Goal: Transaction & Acquisition: Purchase product/service

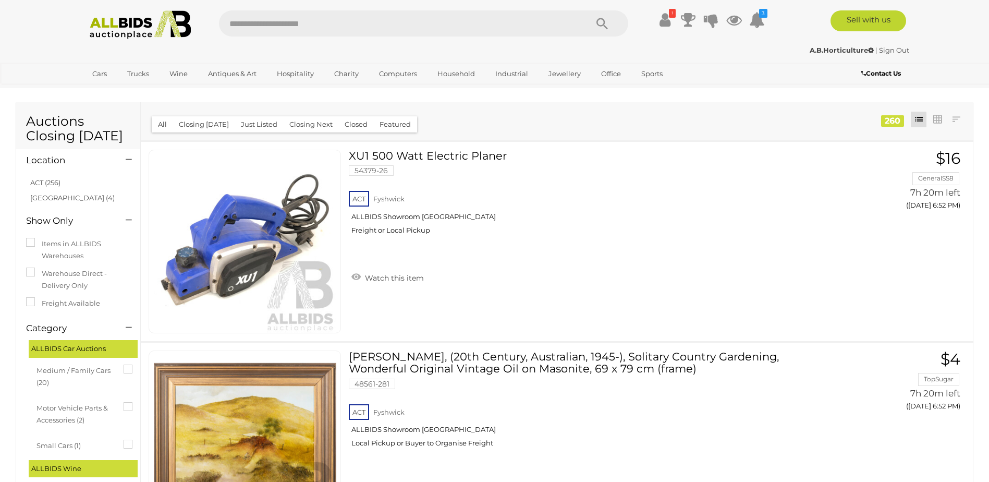
scroll to position [9888, 0]
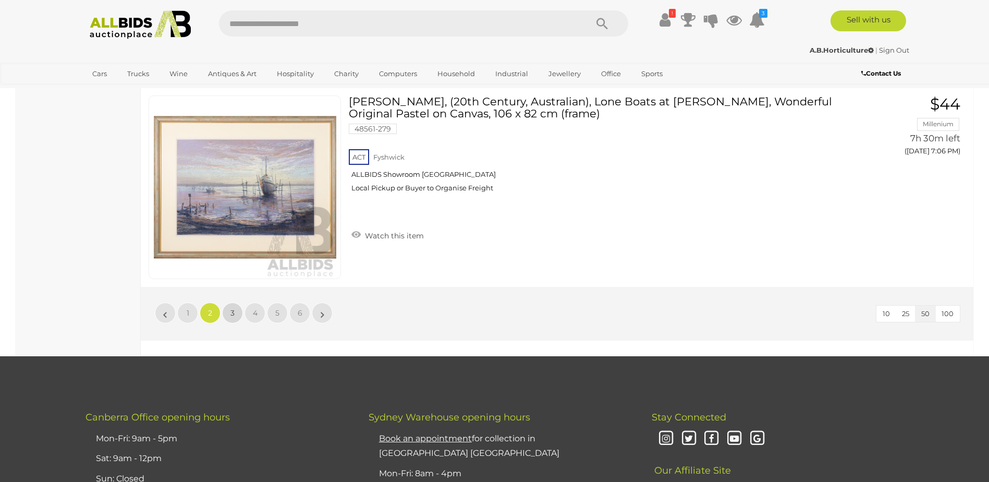
click at [230, 305] on link "3" at bounding box center [232, 312] width 21 height 21
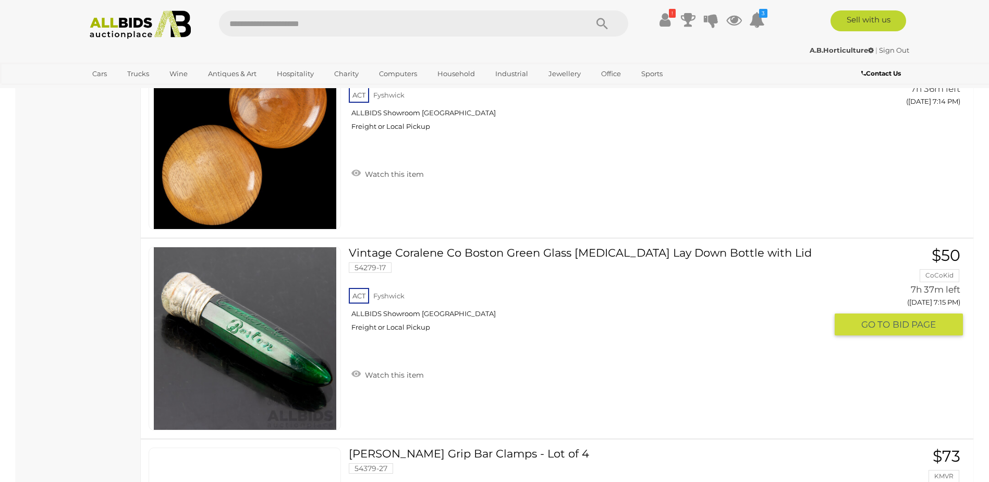
scroll to position [5405, 0]
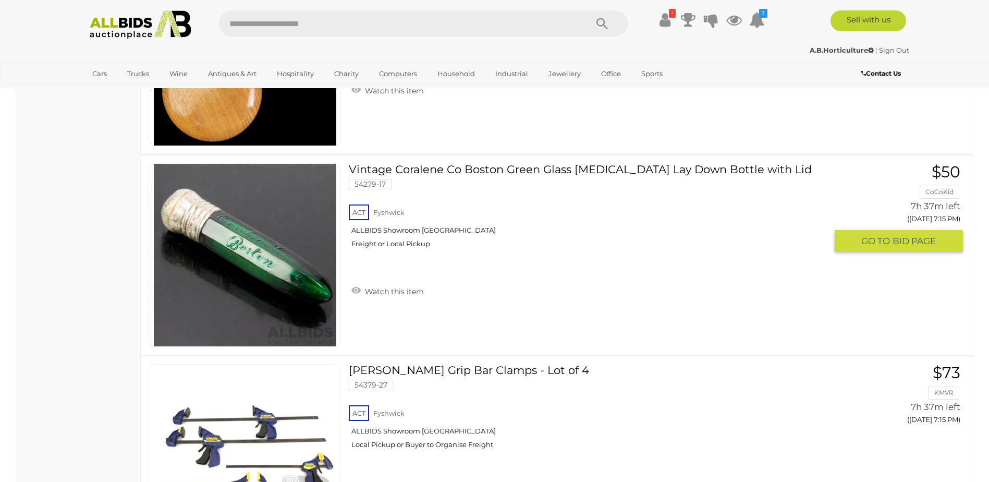
click at [271, 284] on img at bounding box center [245, 255] width 182 height 182
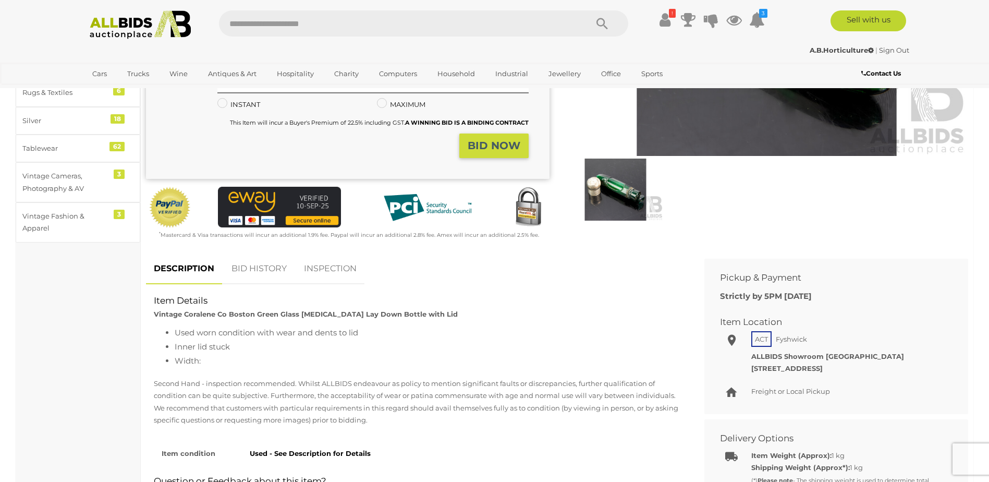
scroll to position [52, 0]
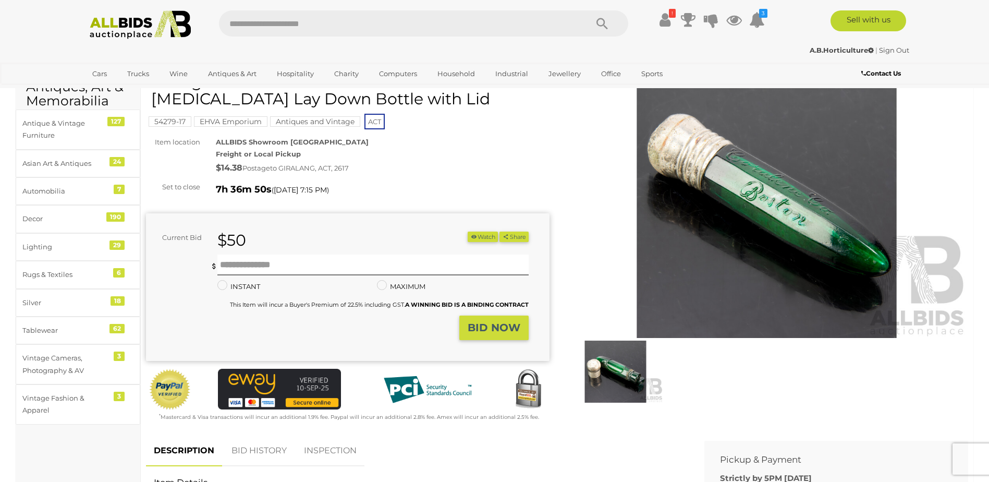
click at [605, 380] on img at bounding box center [615, 371] width 95 height 62
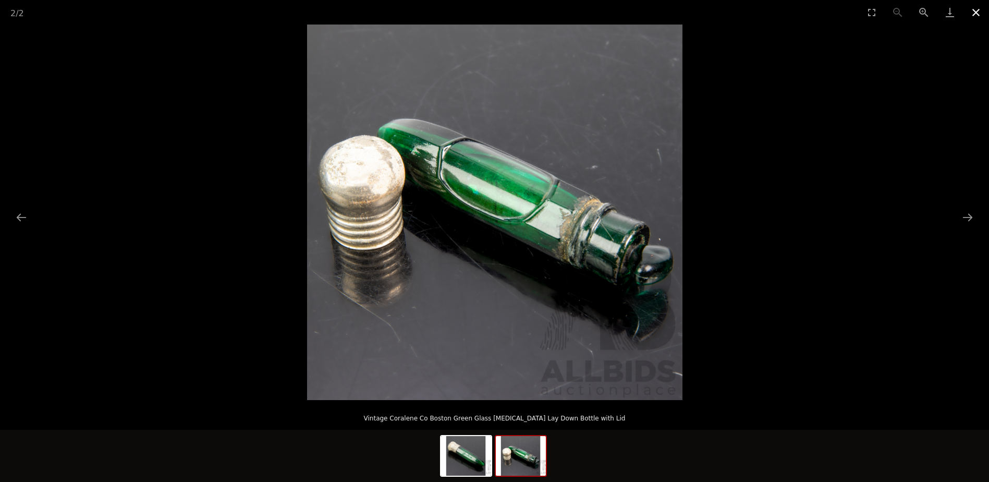
click at [975, 10] on button "Close gallery" at bounding box center [976, 12] width 26 height 24
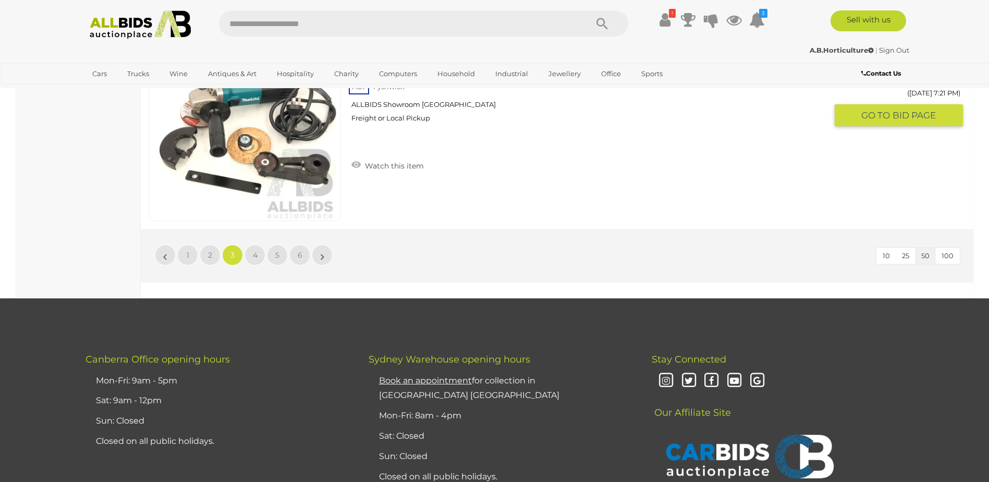
scroll to position [9940, 0]
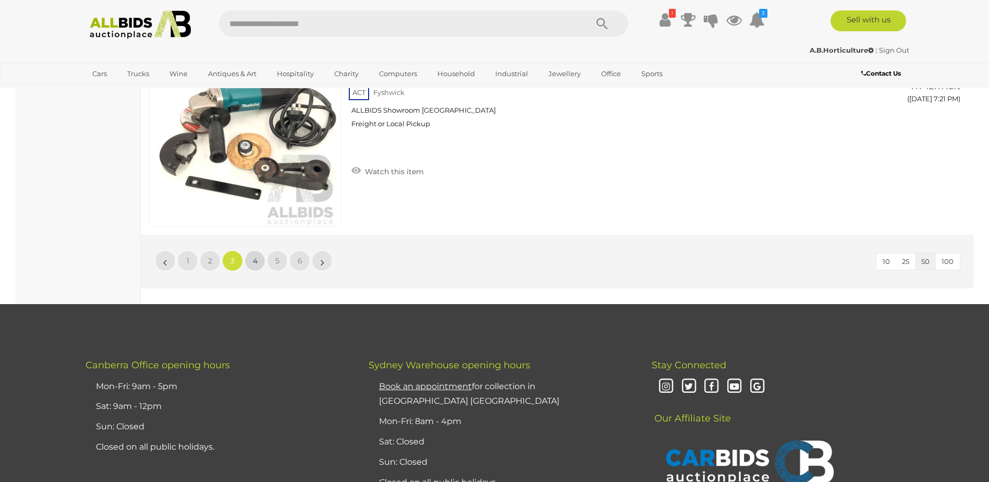
click at [256, 260] on span "4" at bounding box center [255, 260] width 5 height 9
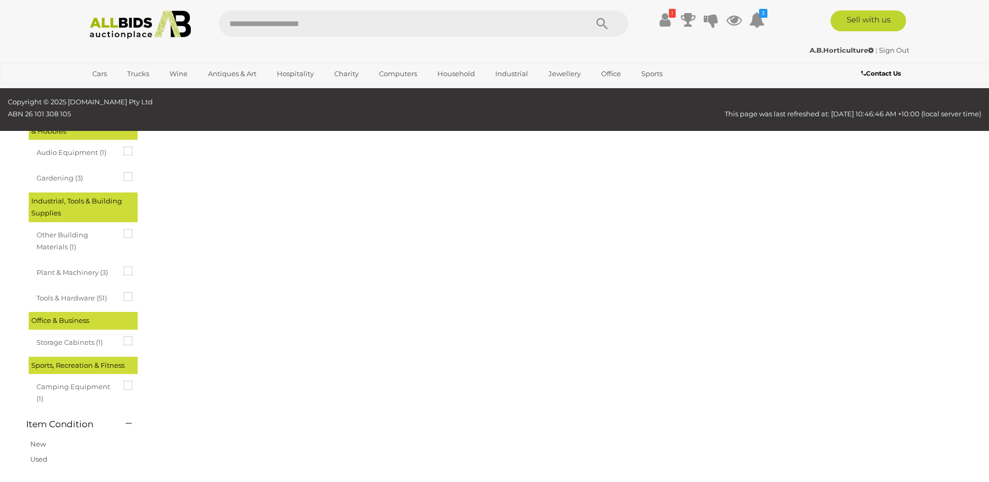
scroll to position [36, 0]
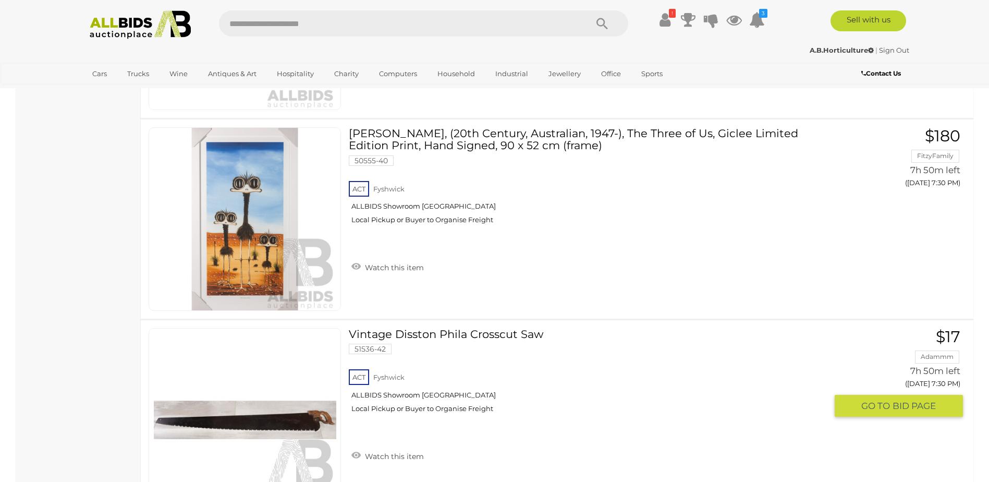
scroll to position [5561, 0]
